Goal: Find specific page/section: Find specific page/section

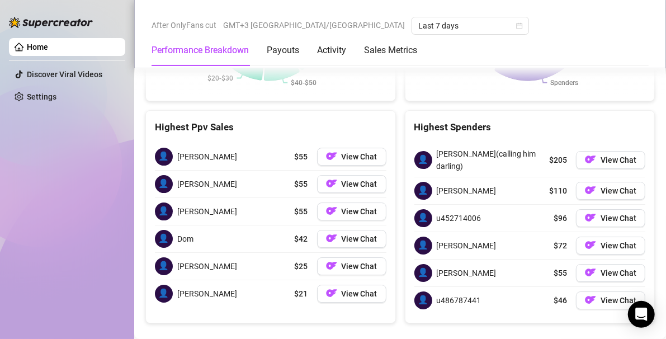
scroll to position [1637, 0]
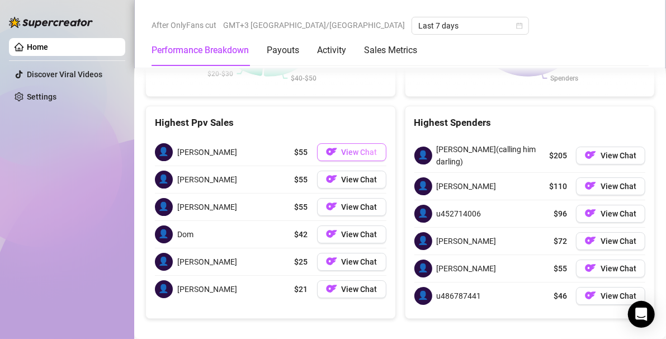
click at [354, 148] on span "View Chat" at bounding box center [360, 152] width 36 height 9
click at [355, 148] on span "View Chat" at bounding box center [360, 152] width 36 height 9
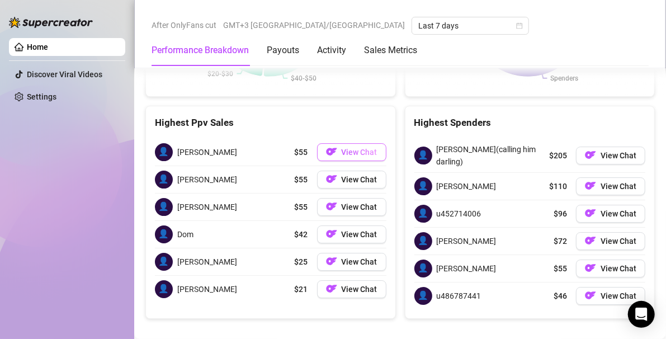
click at [355, 148] on span "View Chat" at bounding box center [360, 152] width 36 height 9
